Goal: Task Accomplishment & Management: Use online tool/utility

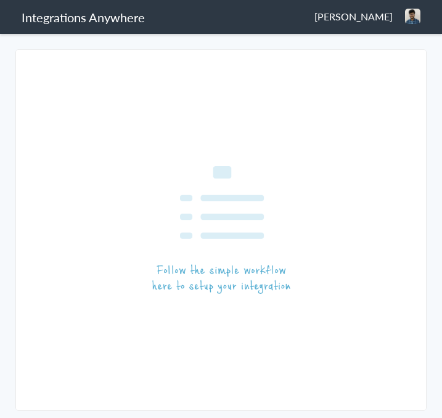
click at [408, 21] on img at bounding box center [412, 16] width 15 height 15
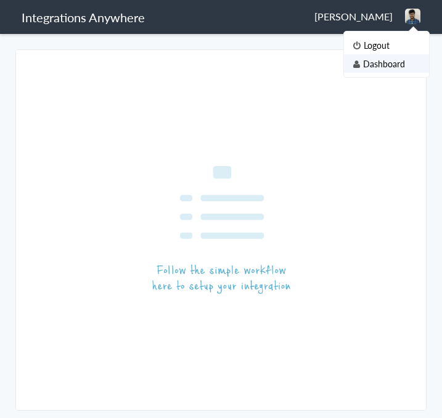
click at [402, 59] on li "Dashboard" at bounding box center [386, 63] width 85 height 19
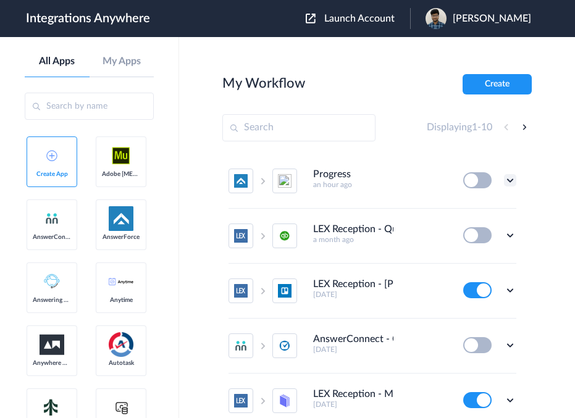
click at [442, 181] on icon at bounding box center [510, 180] width 12 height 12
click at [442, 212] on li "Edit" at bounding box center [476, 208] width 80 height 23
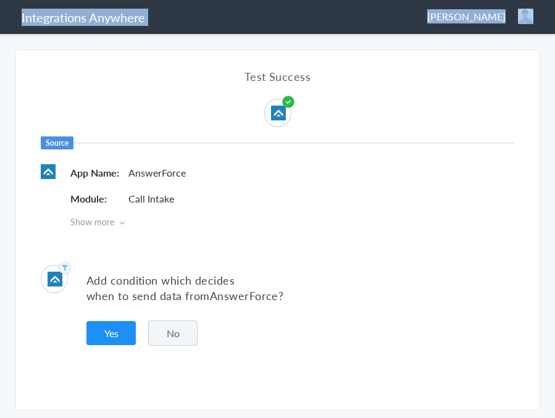
click at [555, 0] on html "Integrations Anywhere Bhairav Rajeswara Logout Dashboard intercom Zoho CRM Well…" at bounding box center [277, 0] width 555 height 0
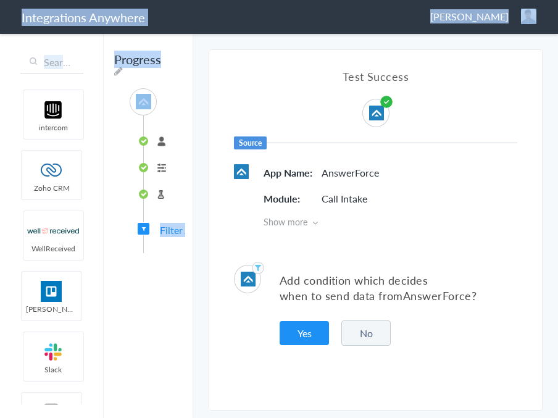
click at [557, 93] on main "The system encountered four errors. Check More Trigger Connect Action Setup Tes…" at bounding box center [375, 225] width 365 height 386
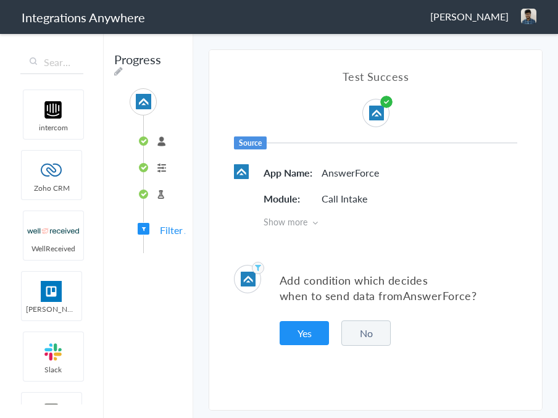
click at [167, 232] on span "Filter Applied" at bounding box center [189, 230] width 58 height 14
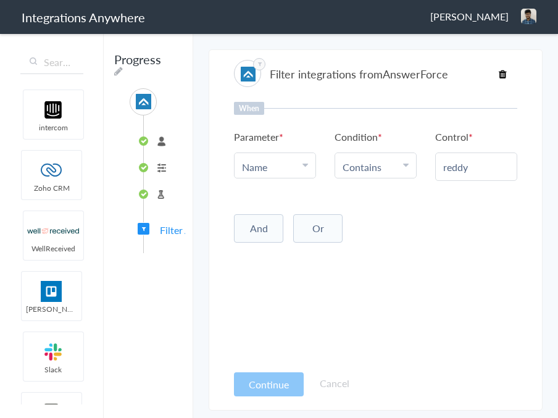
click at [160, 196] on li "Test Source" at bounding box center [161, 194] width 34 height 20
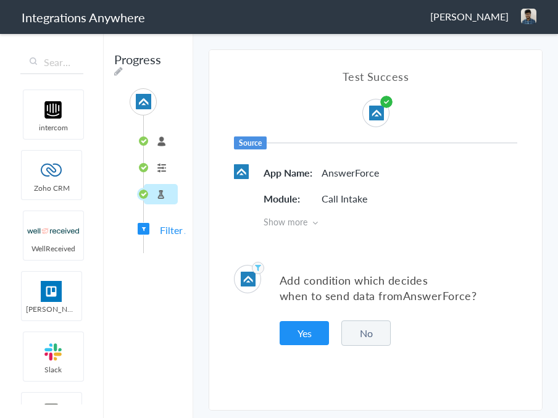
click at [162, 178] on ul "8341094617 Call Intake Test Source" at bounding box center [154, 165] width 23 height 101
click at [164, 171] on li "Call Intake" at bounding box center [161, 167] width 34 height 20
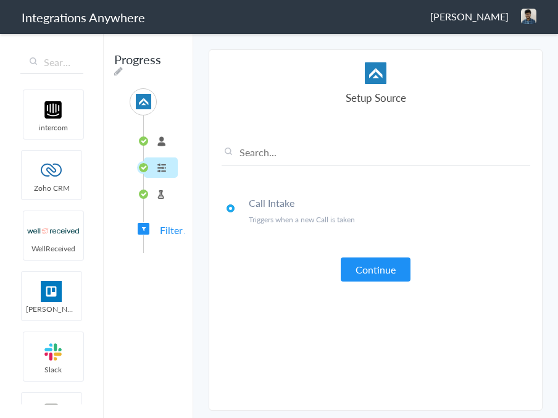
click at [167, 234] on span "Filter Applied" at bounding box center [189, 230] width 58 height 14
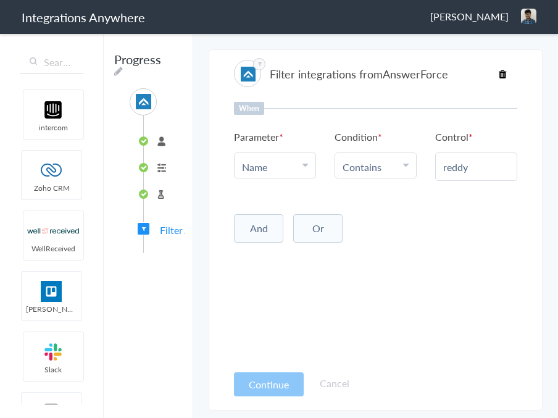
click at [175, 230] on span "Filter Applied" at bounding box center [189, 230] width 58 height 14
click at [501, 73] on icon at bounding box center [503, 74] width 8 height 10
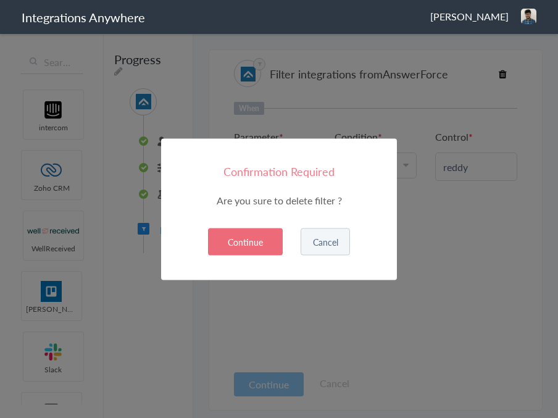
click at [268, 239] on button "Continue" at bounding box center [245, 241] width 75 height 27
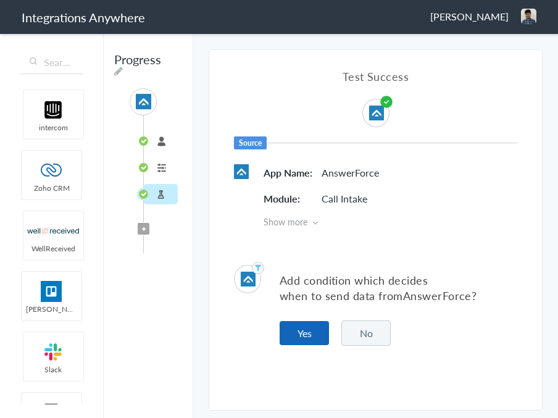
click at [307, 335] on button "Yes" at bounding box center [304, 333] width 49 height 24
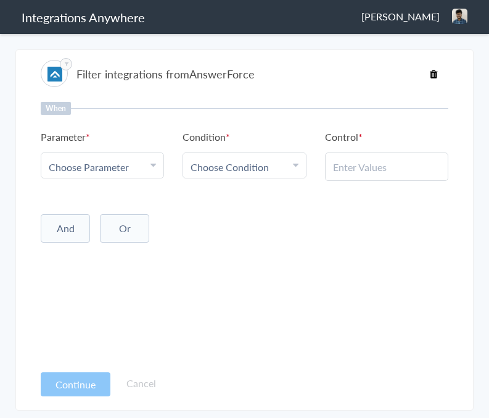
click at [155, 166] on icon at bounding box center [154, 165] width 6 height 10
click at [131, 225] on link "Name" at bounding box center [102, 227] width 122 height 27
click at [276, 169] on div "Choose Condition" at bounding box center [244, 167] width 107 height 14
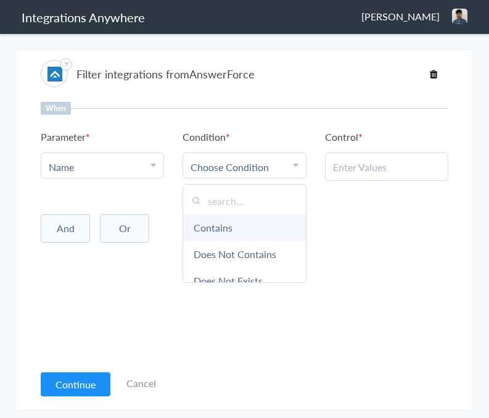
click at [260, 225] on link "Contains" at bounding box center [244, 227] width 122 height 27
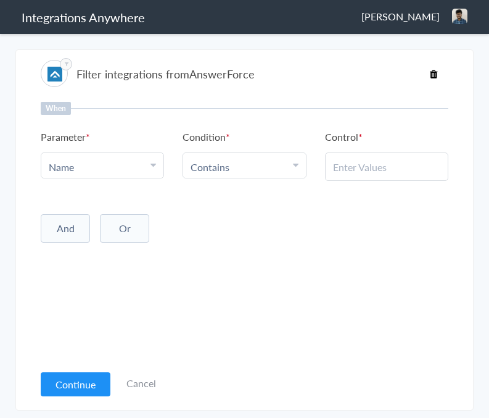
click at [373, 171] on input "text" at bounding box center [386, 167] width 107 height 14
type input "pallavi"
click at [81, 380] on button "Continue" at bounding box center [76, 384] width 70 height 24
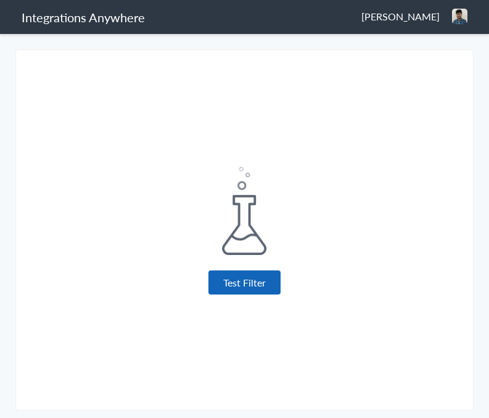
click at [273, 280] on button "Test Filter" at bounding box center [245, 282] width 72 height 24
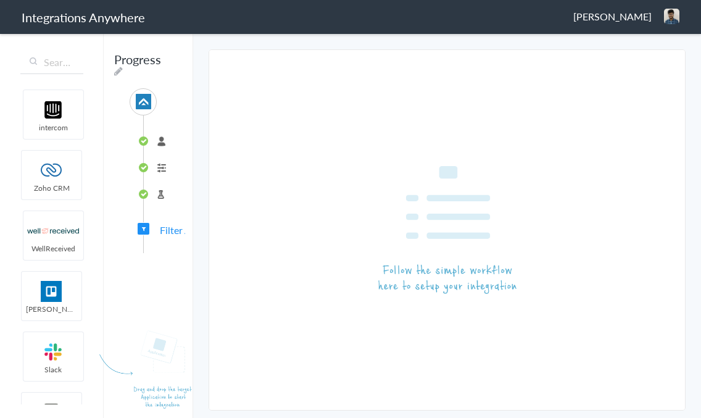
click at [574, 15] on img at bounding box center [671, 16] width 15 height 15
click at [574, 64] on li "Dashboard" at bounding box center [645, 63] width 85 height 19
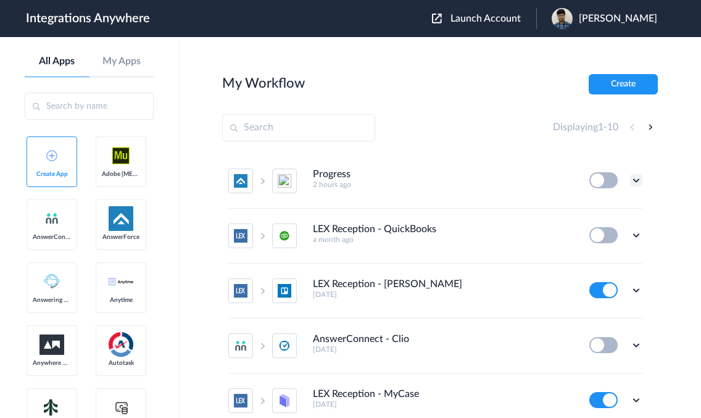
click at [630, 178] on icon at bounding box center [636, 180] width 12 height 12
click at [595, 251] on span "Delete" at bounding box center [598, 254] width 25 height 9
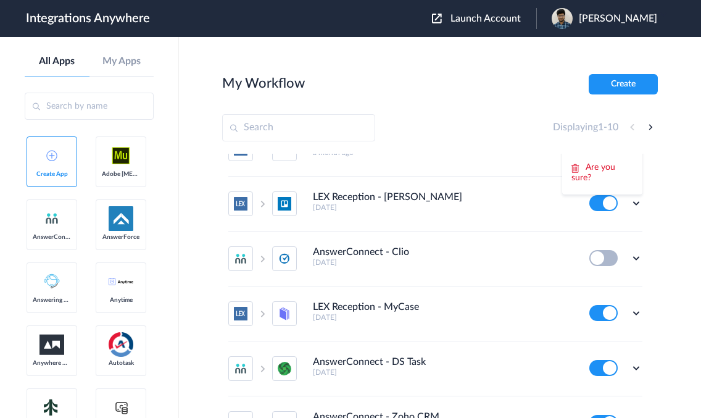
scroll to position [12, 0]
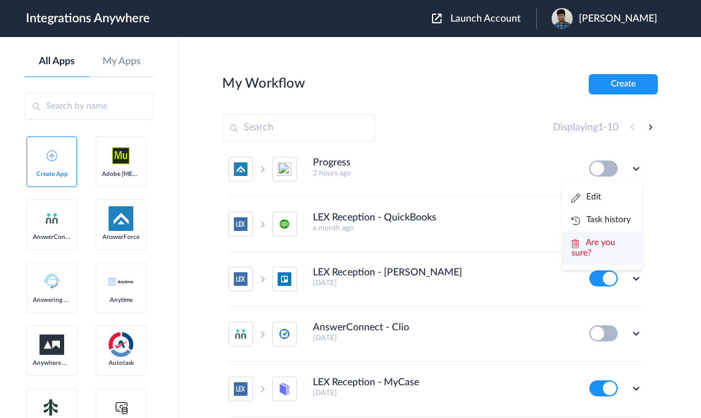
click at [594, 246] on span "Are you sure?" at bounding box center [593, 247] width 44 height 19
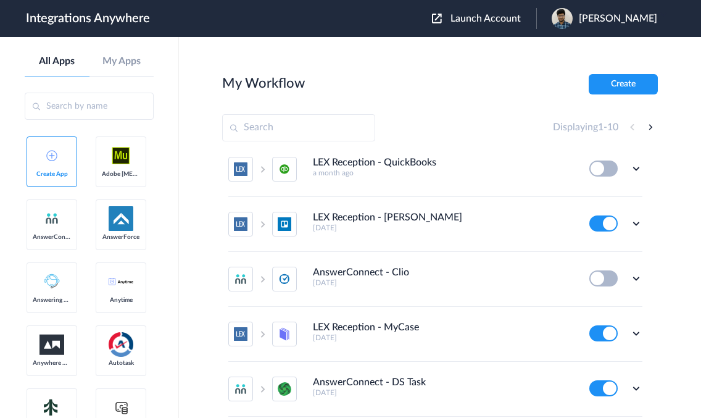
scroll to position [0, 0]
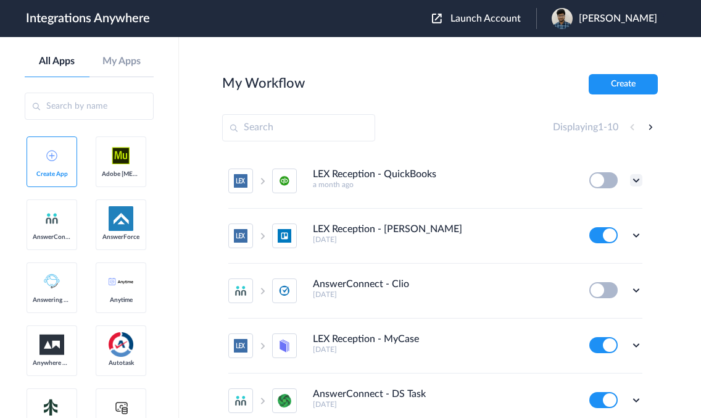
click at [630, 175] on icon at bounding box center [636, 180] width 12 height 12
click at [597, 260] on li "Delete" at bounding box center [602, 254] width 80 height 23
click at [597, 260] on li "Are you sure?" at bounding box center [602, 259] width 80 height 33
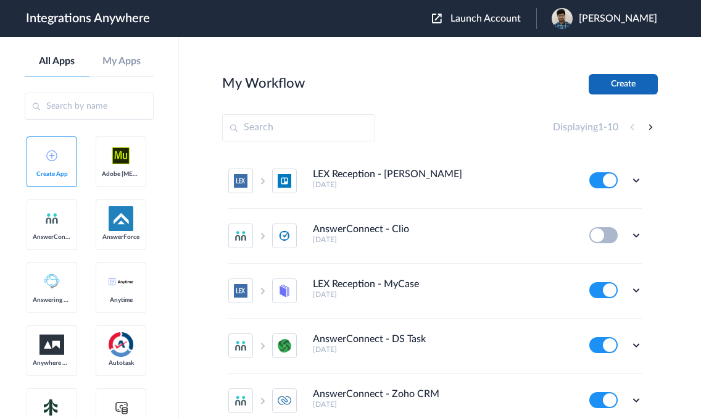
click at [629, 89] on button "Create" at bounding box center [623, 84] width 69 height 20
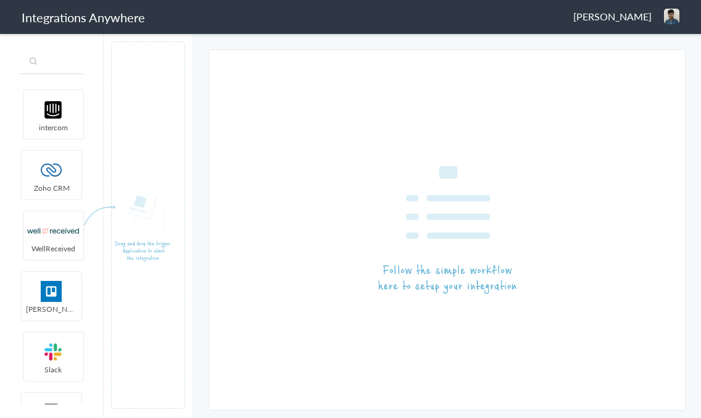
click at [60, 62] on input "text" at bounding box center [51, 62] width 63 height 23
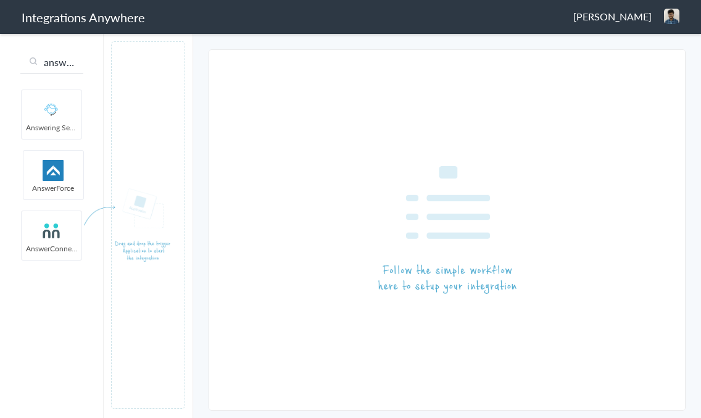
scroll to position [0, 1]
type input "answer"
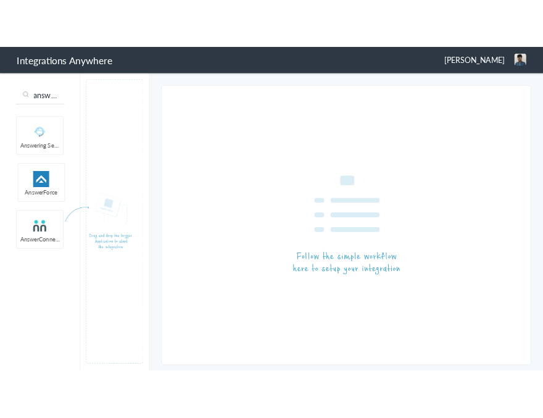
scroll to position [0, 0]
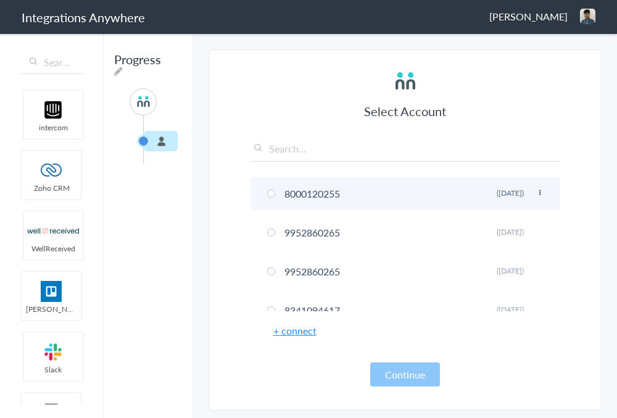
click at [274, 199] on li "8000120255 Rename Delete ([DATE])" at bounding box center [405, 193] width 309 height 33
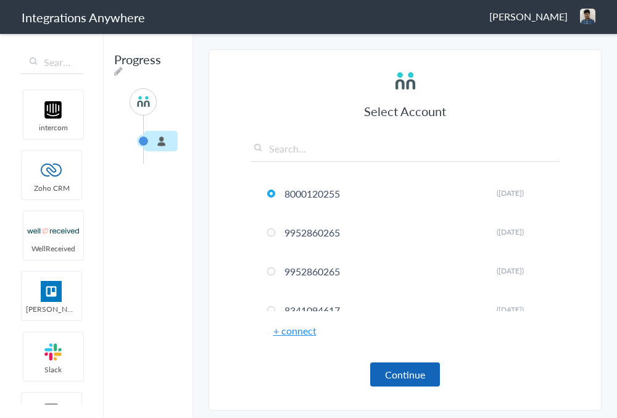
click at [418, 367] on button "Continue" at bounding box center [405, 374] width 70 height 24
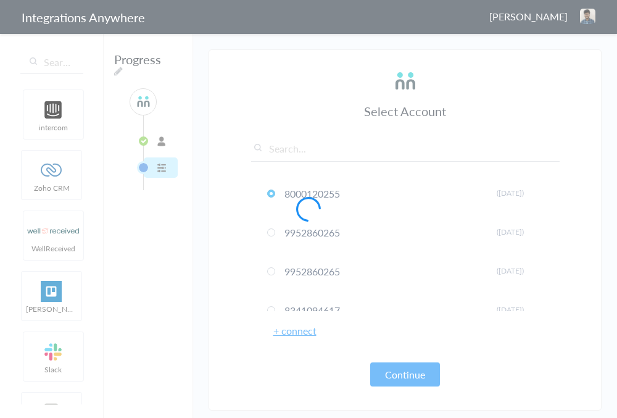
click at [616, 275] on div at bounding box center [308, 209] width 617 height 418
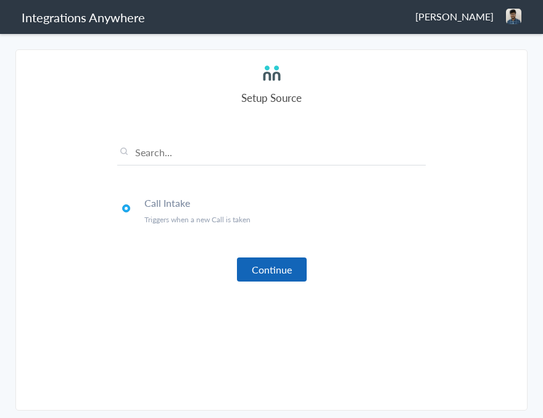
click at [258, 257] on button "Continue" at bounding box center [272, 269] width 70 height 24
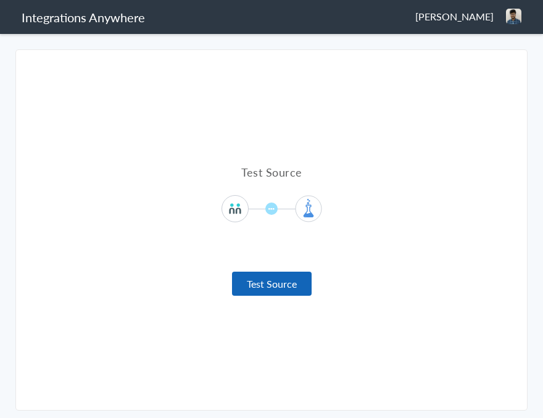
click at [301, 283] on button "Test Source" at bounding box center [272, 284] width 80 height 24
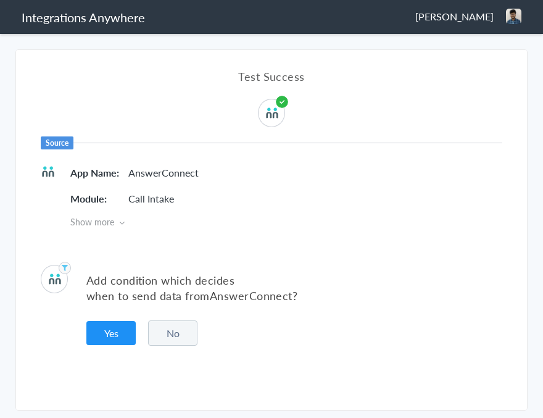
click at [111, 218] on span "Show more" at bounding box center [286, 221] width 432 height 12
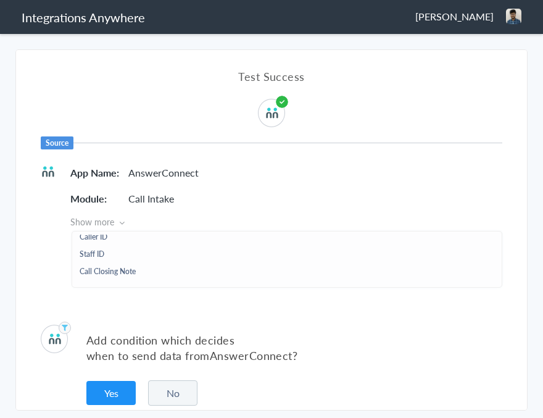
scroll to position [15, 0]
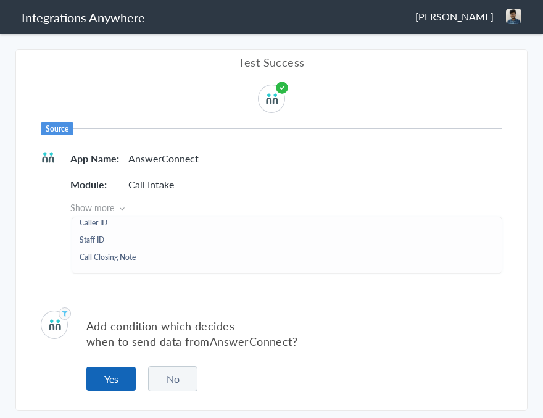
click at [114, 374] on button "Yes" at bounding box center [110, 379] width 49 height 24
